Goal: Find specific page/section: Find specific page/section

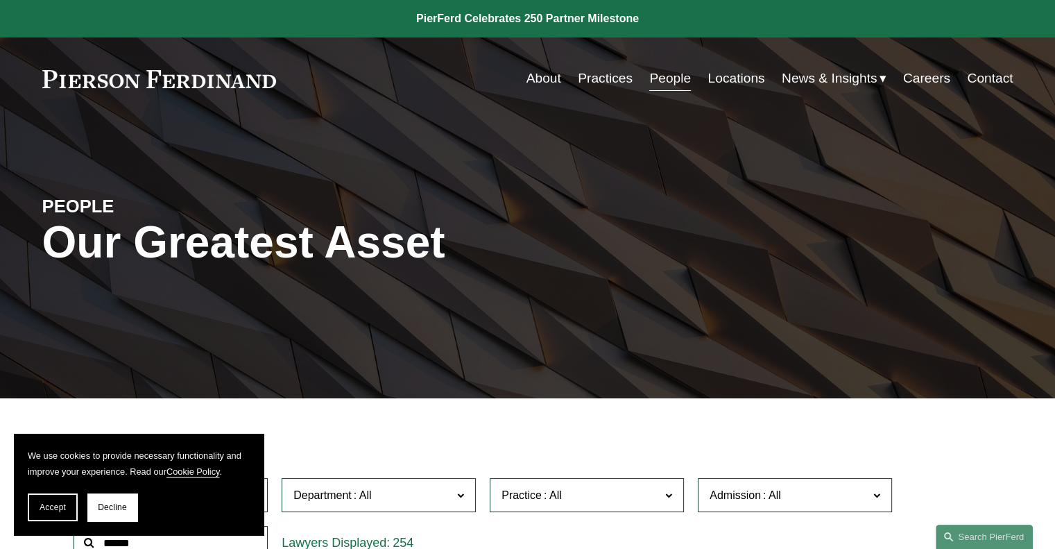
click at [602, 85] on link "Practices" at bounding box center [605, 78] width 55 height 26
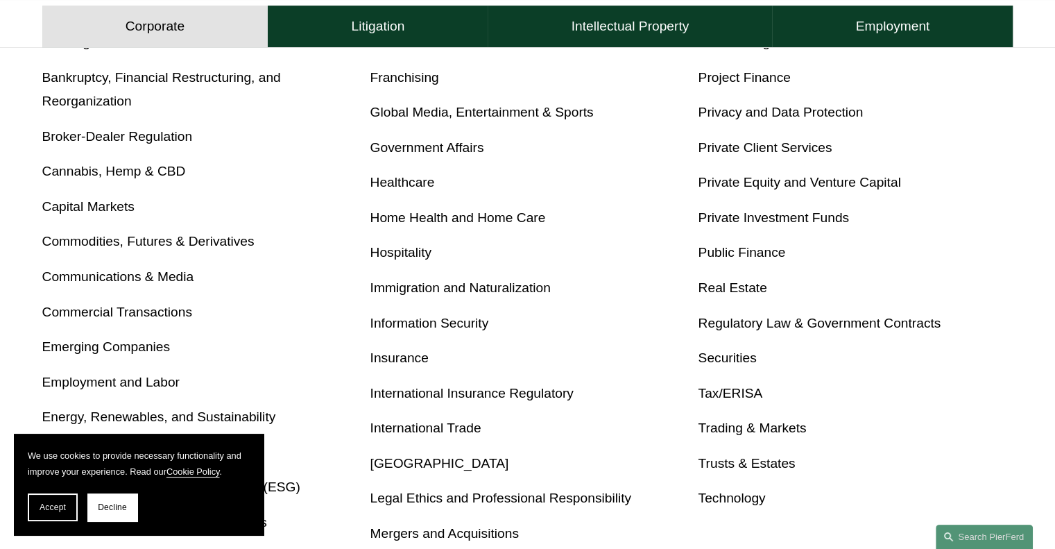
scroll to position [624, 0]
click at [760, 108] on link "Privacy and Data Protection" at bounding box center [780, 111] width 165 height 15
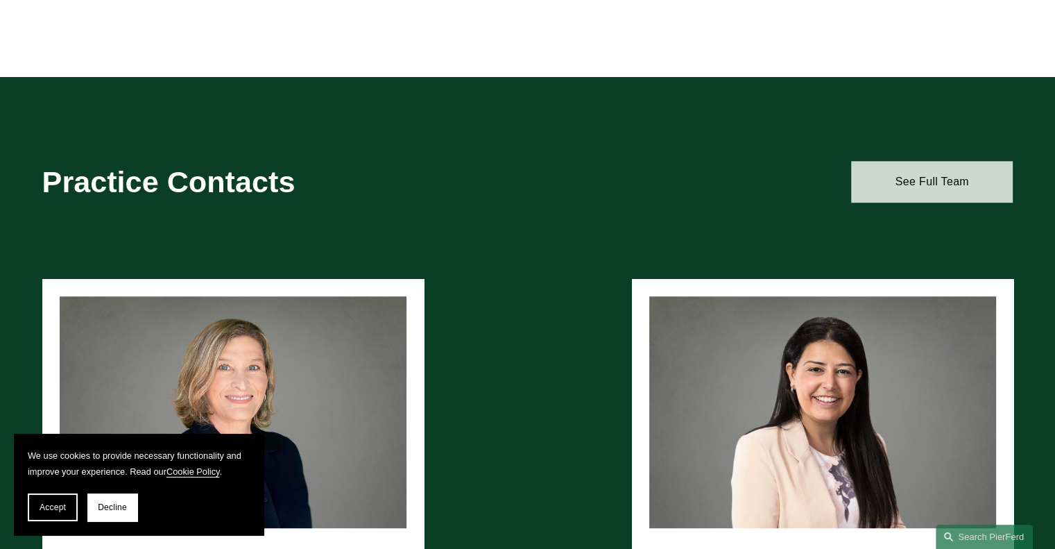
scroll to position [794, 0]
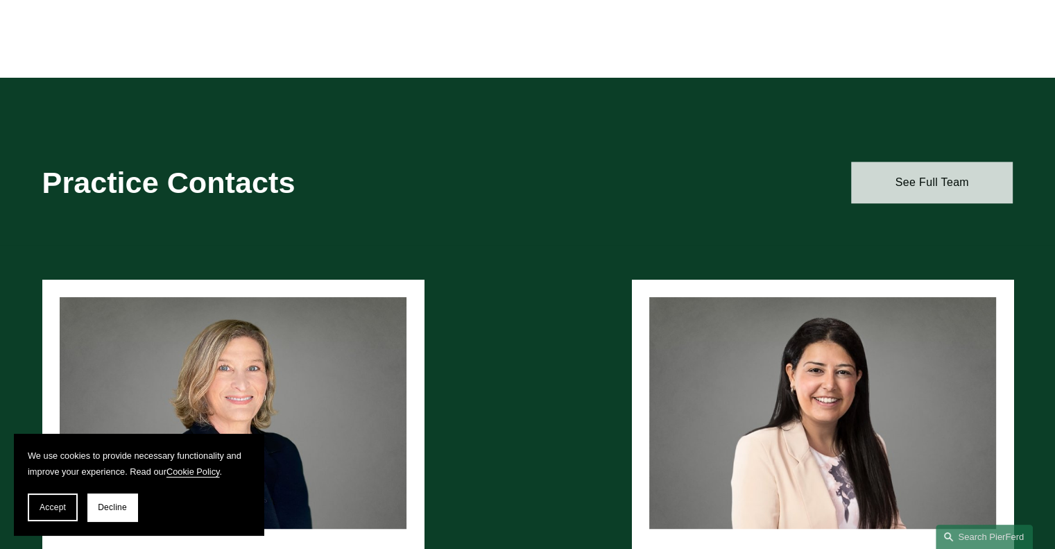
click at [937, 182] on link "See Full Team" at bounding box center [932, 183] width 162 height 42
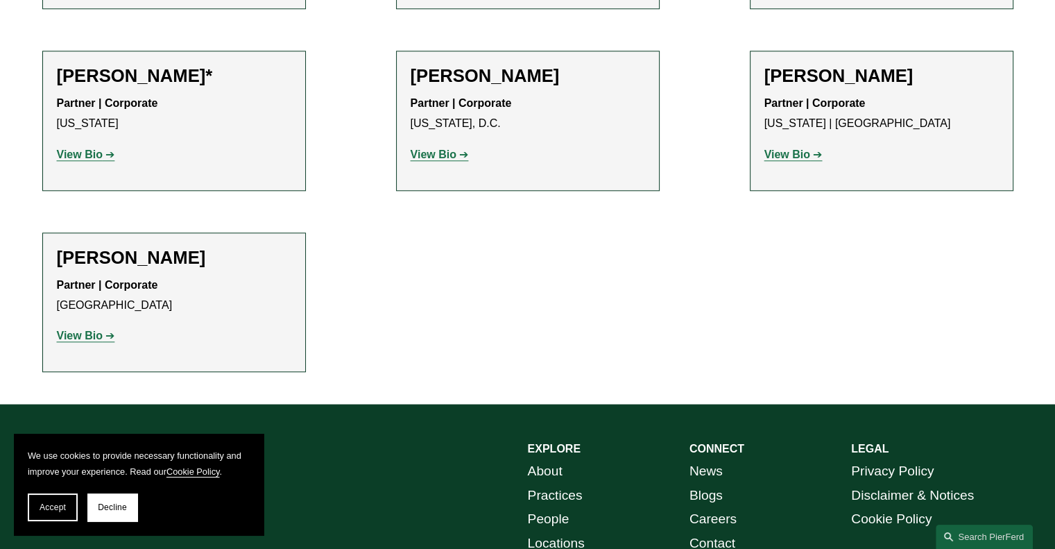
scroll to position [1386, 0]
